Goal: Task Accomplishment & Management: Manage account settings

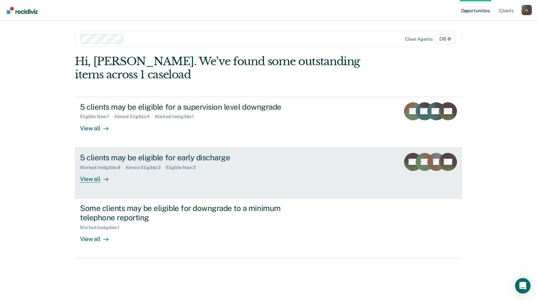
click at [99, 184] on link "5 clients may be eligible for early discharge Marked Ineligible : 8 Almost Elig…" at bounding box center [268, 173] width 387 height 51
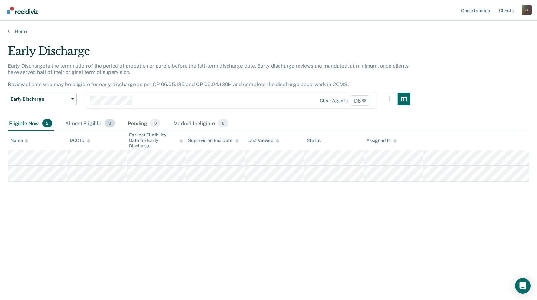
click at [88, 118] on div "Almost Eligible 3" at bounding box center [90, 123] width 52 height 14
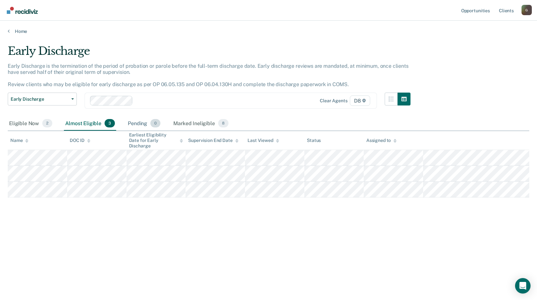
click at [143, 124] on div "Pending 0" at bounding box center [143, 123] width 35 height 14
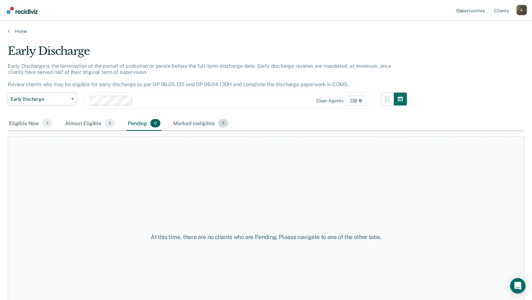
click at [196, 123] on div "Marked Ineligible 8" at bounding box center [201, 123] width 58 height 14
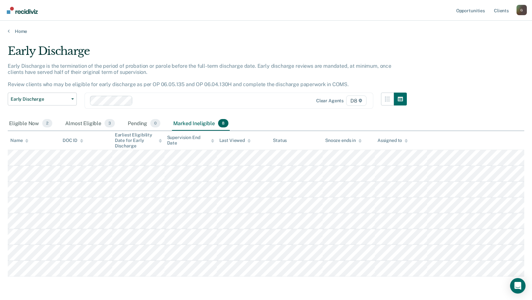
click at [29, 131] on th "Name" at bounding box center [34, 140] width 52 height 19
click at [31, 125] on div "Eligible Now 2" at bounding box center [31, 123] width 46 height 14
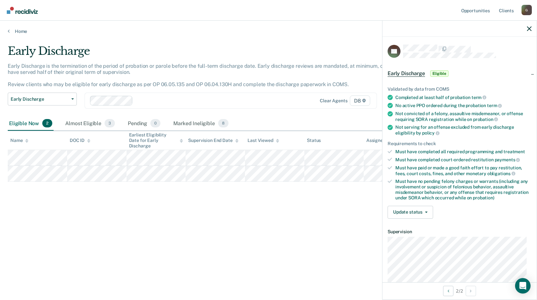
scroll to position [65, 0]
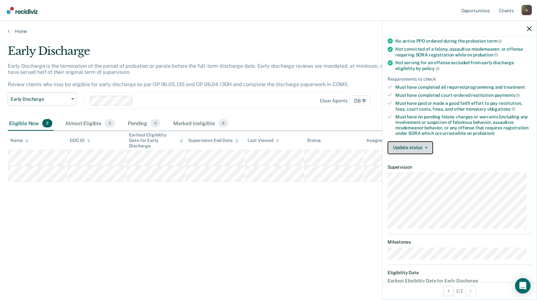
click at [407, 153] on button "Update status" at bounding box center [409, 147] width 45 height 13
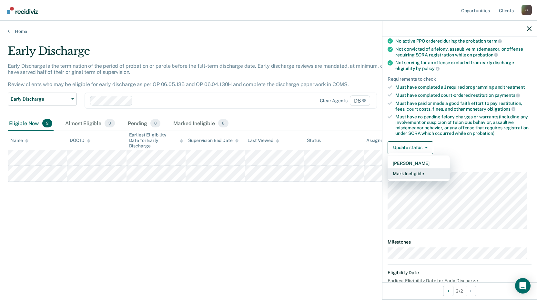
click at [411, 174] on button "Mark Ineligible" at bounding box center [418, 173] width 62 height 10
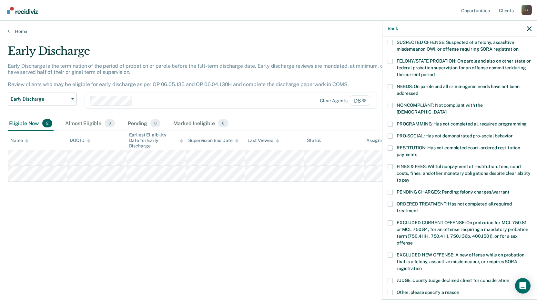
scroll to position [0, 0]
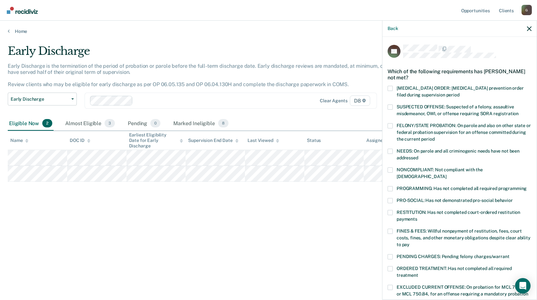
click at [413, 169] on span "NONCOMPLIANT: Not compliant with the [DEMOGRAPHIC_DATA]" at bounding box center [440, 173] width 86 height 12
click at [446, 174] on input "NONCOMPLIANT: Not compliant with the [DEMOGRAPHIC_DATA]" at bounding box center [446, 174] width 0 height 0
click at [415, 186] on span "PROGRAMMING: Has not completed all required programming" at bounding box center [462, 188] width 130 height 5
click at [527, 186] on input "PROGRAMMING: Has not completed all required programming" at bounding box center [527, 186] width 0 height 0
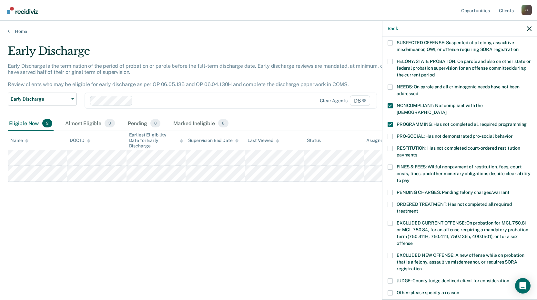
scroll to position [65, 0]
click at [427, 166] on span "FINES & FEES: Willful nonpayment of restitution, fees, court costs, fines, and …" at bounding box center [464, 173] width 134 height 19
click at [409, 178] on input "FINES & FEES: Willful nonpayment of restitution, fees, court costs, fines, and …" at bounding box center [409, 178] width 0 height 0
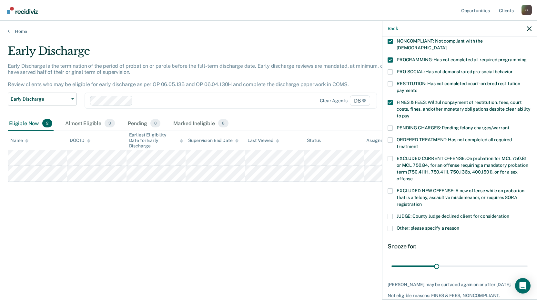
scroll to position [129, 0]
drag, startPoint x: 434, startPoint y: 257, endPoint x: 521, endPoint y: 261, distance: 87.2
type input "90"
click at [521, 261] on input "range" at bounding box center [459, 265] width 136 height 11
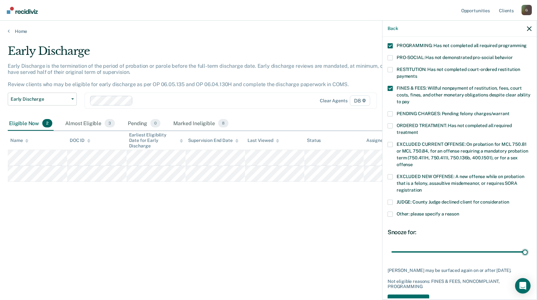
scroll to position [162, 0]
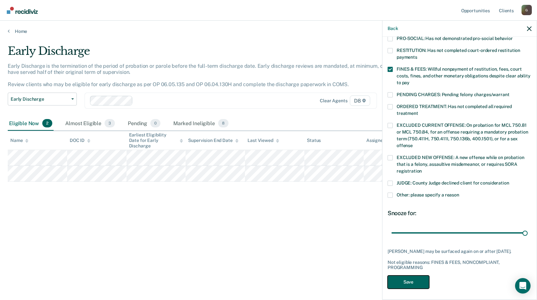
click at [426, 279] on button "Save" at bounding box center [408, 282] width 42 height 13
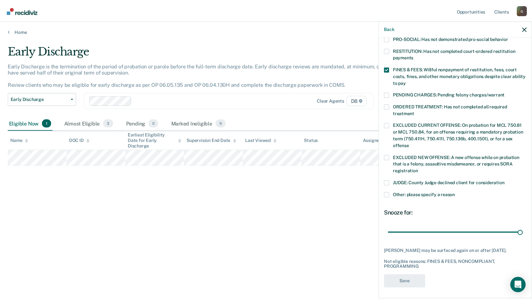
scroll to position [138, 0]
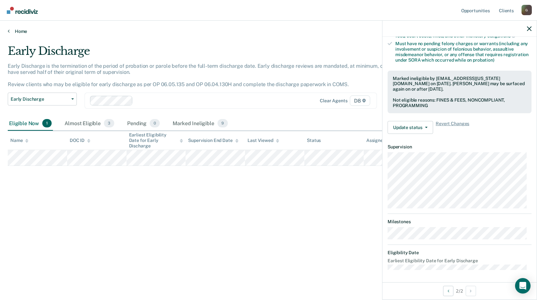
click at [27, 33] on link "Home" at bounding box center [268, 31] width 521 height 6
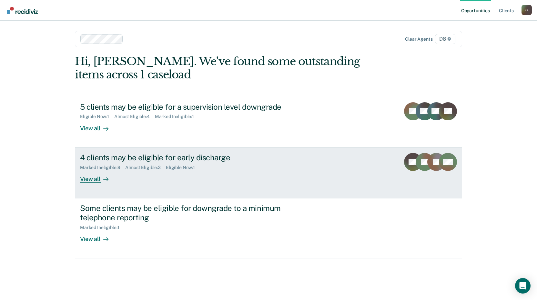
click at [135, 179] on div "4 clients may be eligible for early discharge Marked Ineligible : 9 Almost Elig…" at bounding box center [201, 168] width 242 height 30
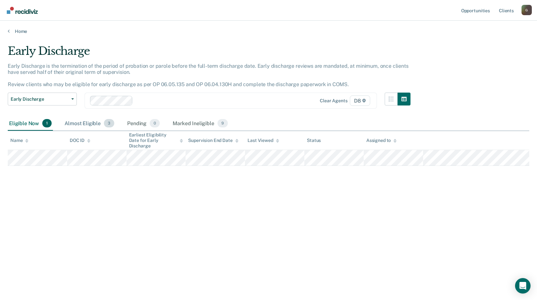
click at [98, 127] on div "Almost Eligible 3" at bounding box center [89, 123] width 52 height 14
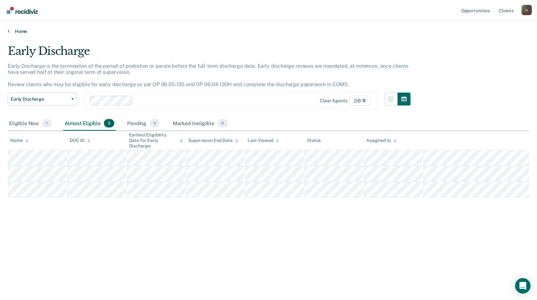
click at [25, 32] on link "Home" at bounding box center [268, 31] width 521 height 6
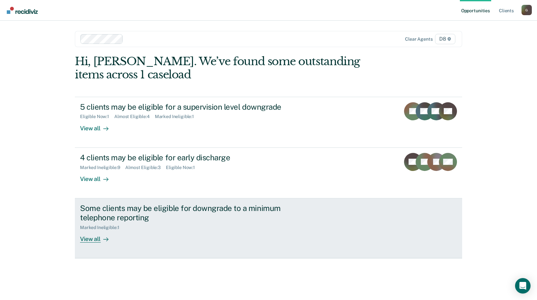
click at [148, 219] on div "Some clients may be eligible for downgrade to a minimum telephone reporting" at bounding box center [193, 213] width 226 height 19
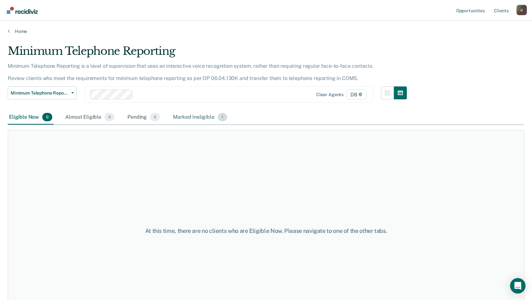
click at [214, 116] on div "Marked Ineligible 1" at bounding box center [200, 117] width 57 height 14
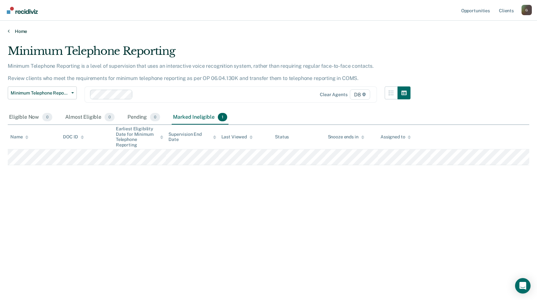
click at [20, 29] on link "Home" at bounding box center [268, 31] width 521 height 6
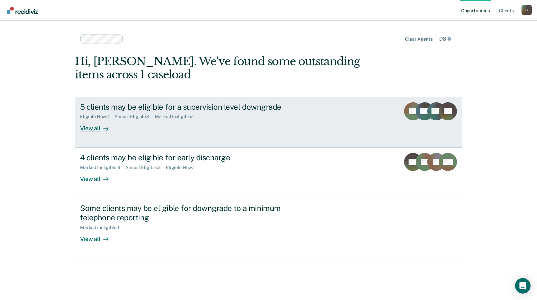
click at [101, 132] on div at bounding box center [105, 128] width 8 height 7
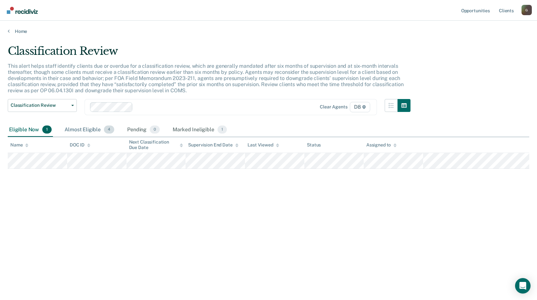
click at [95, 129] on div "Almost Eligible 4" at bounding box center [89, 130] width 52 height 14
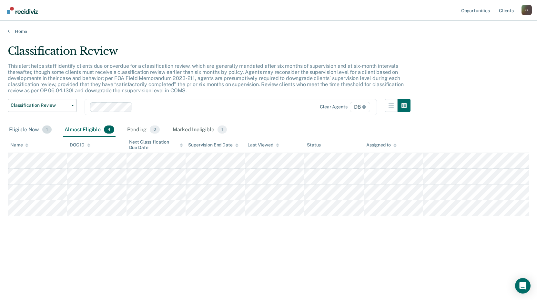
click at [14, 127] on div "Eligible Now 1" at bounding box center [30, 130] width 45 height 14
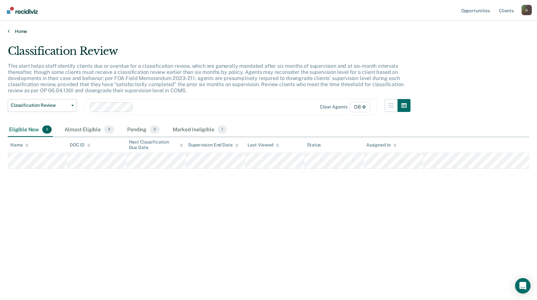
click at [23, 31] on link "Home" at bounding box center [268, 31] width 521 height 6
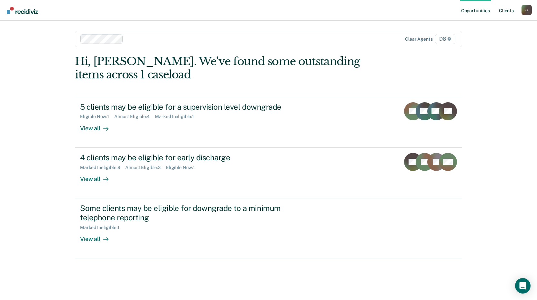
click at [505, 15] on link "Client s" at bounding box center [506, 10] width 17 height 21
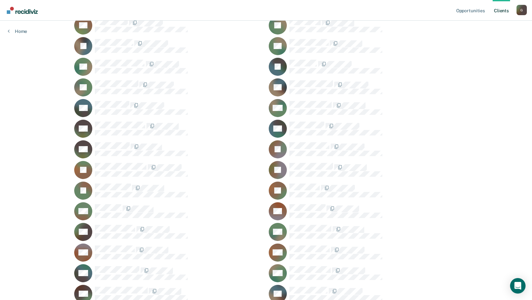
scroll to position [174, 0]
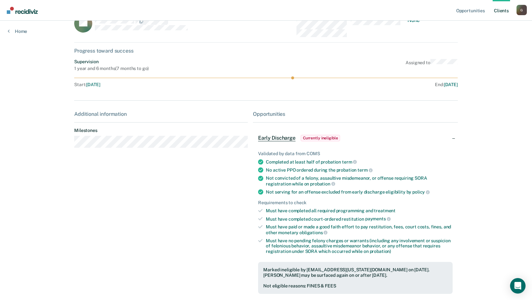
scroll to position [32, 0]
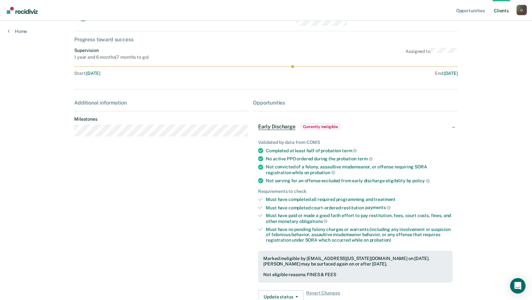
click at [317, 124] on span "Currently ineligible" at bounding box center [321, 127] width 40 height 6
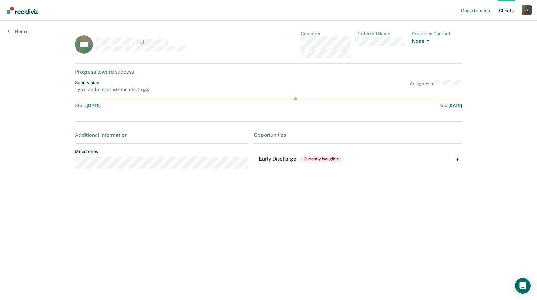
click at [342, 160] on div "Early Discharge Currently ineligible" at bounding box center [358, 159] width 208 height 21
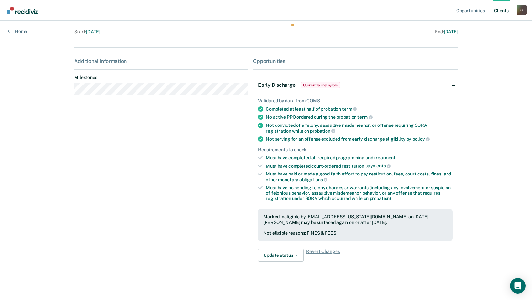
scroll to position [74, 0]
click at [294, 258] on button "Update status" at bounding box center [280, 254] width 45 height 13
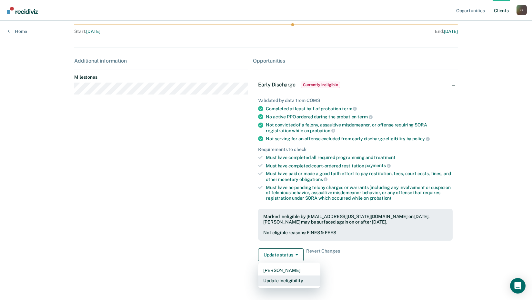
click at [286, 282] on button "Update Ineligibility" at bounding box center [289, 281] width 62 height 10
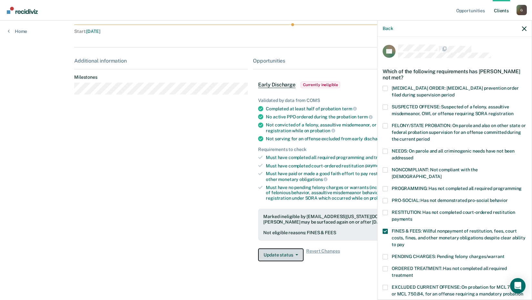
click at [287, 258] on button "Update status" at bounding box center [280, 254] width 45 height 13
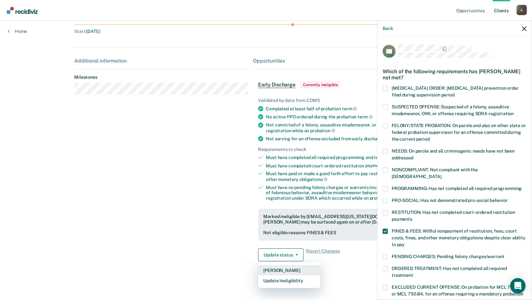
click at [287, 269] on button "[PERSON_NAME]" at bounding box center [289, 270] width 62 height 10
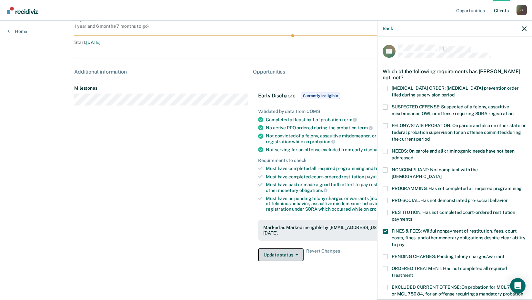
scroll to position [58, 0]
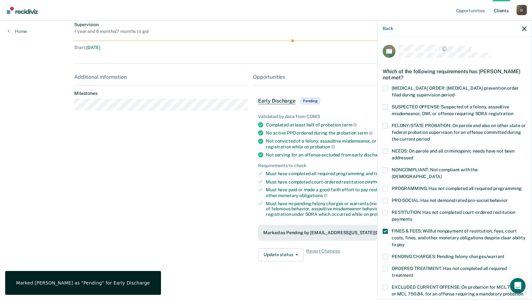
click at [287, 269] on div "ZD Contacts Preferred Name Preferred Contact None Call Text Email None Progress…" at bounding box center [266, 123] width 384 height 301
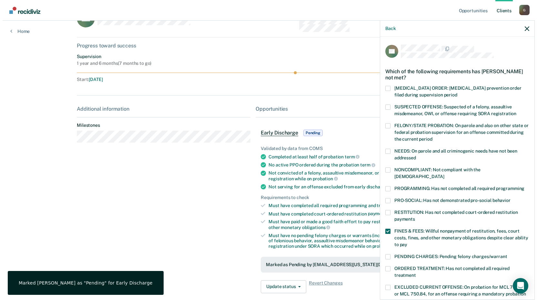
scroll to position [0, 0]
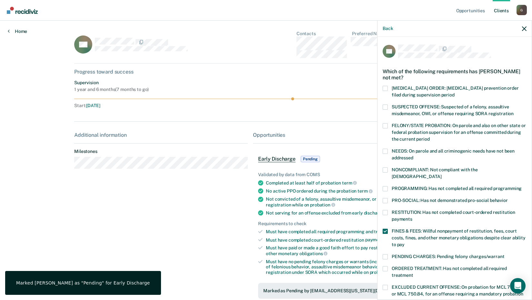
click at [20, 30] on link "Home" at bounding box center [17, 31] width 19 height 6
